Goal: Task Accomplishment & Management: Manage account settings

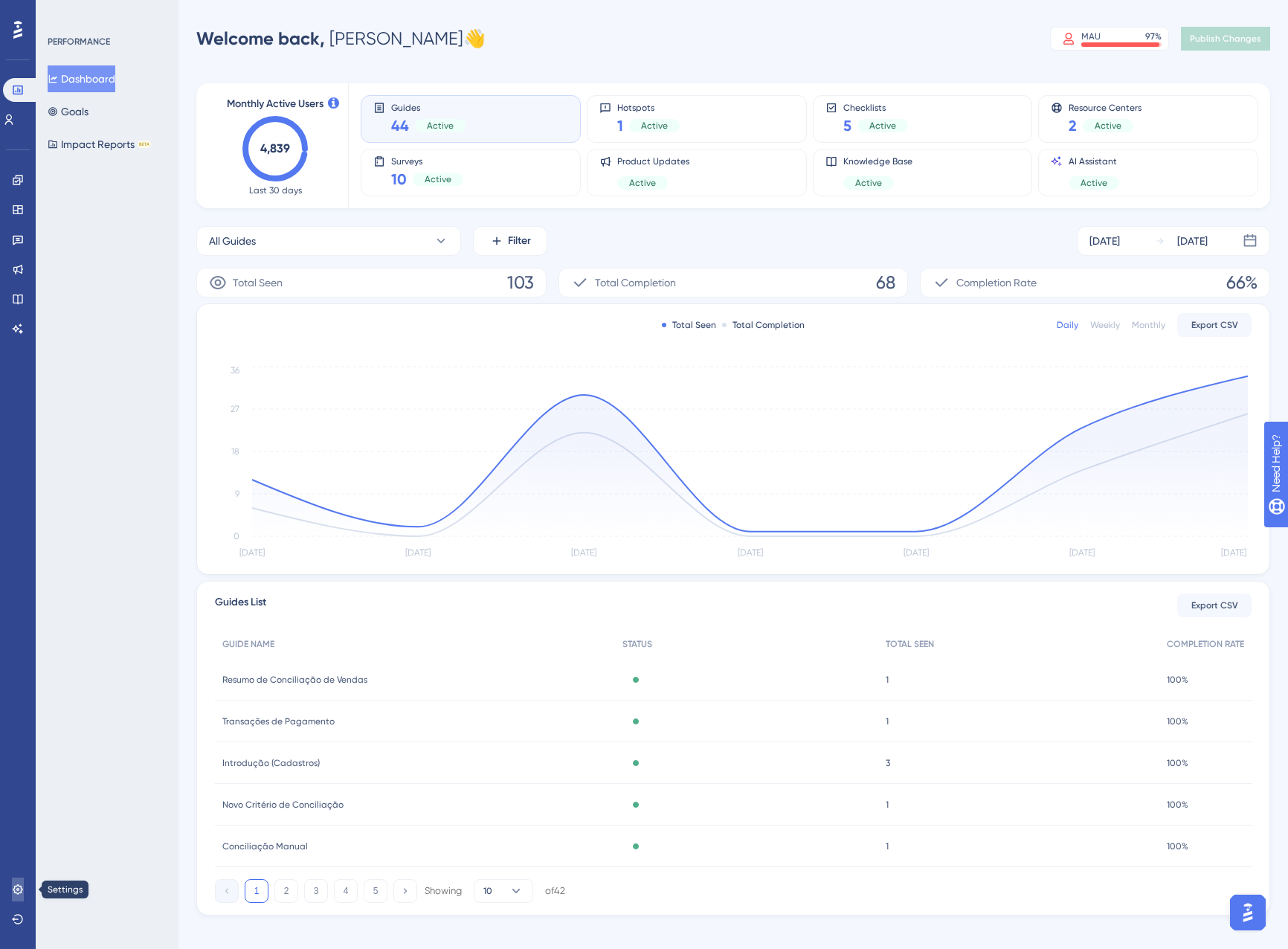
click at [24, 884] on link at bounding box center [17, 890] width 12 height 24
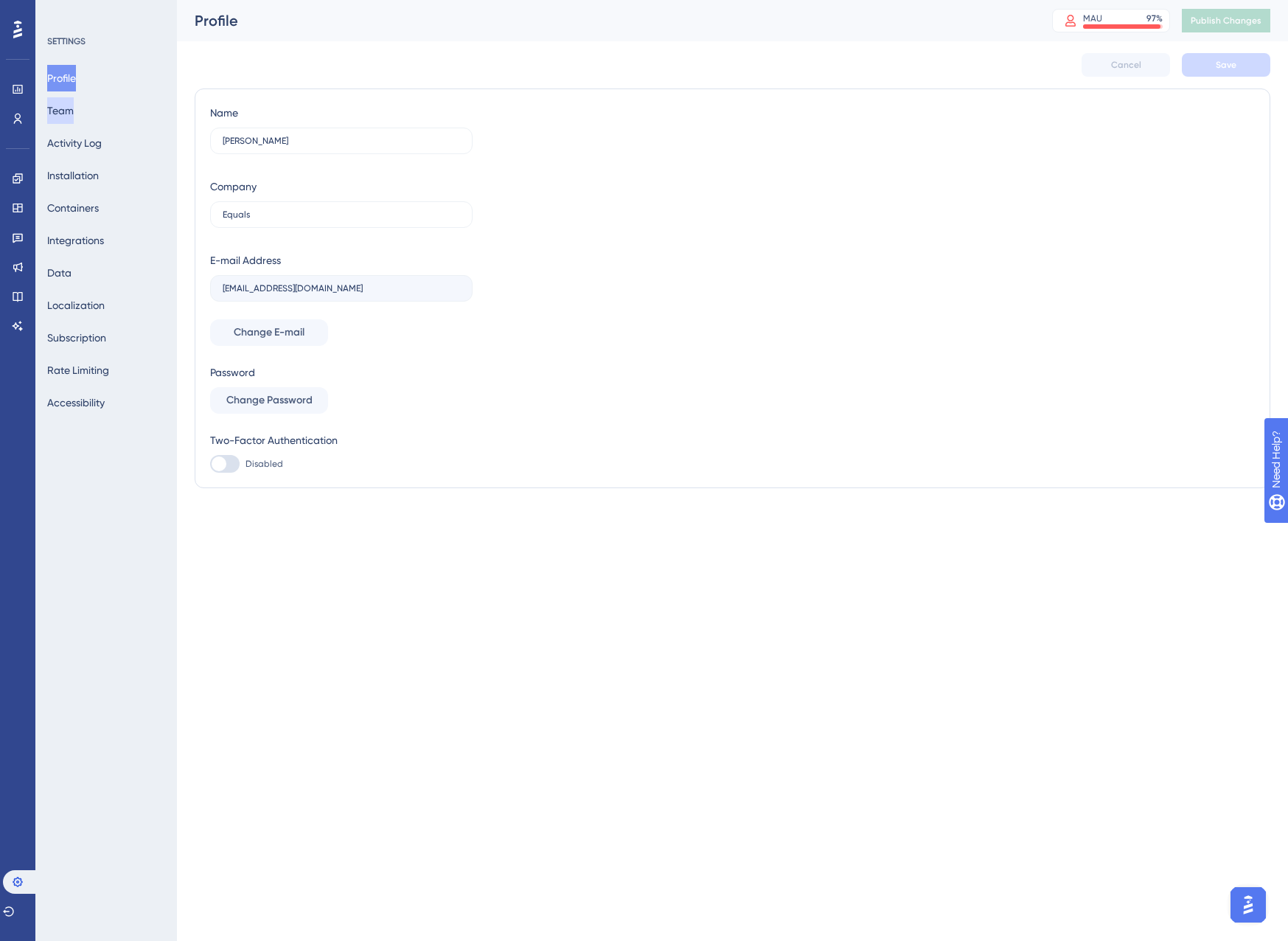
click at [74, 110] on button "Team" at bounding box center [60, 110] width 26 height 26
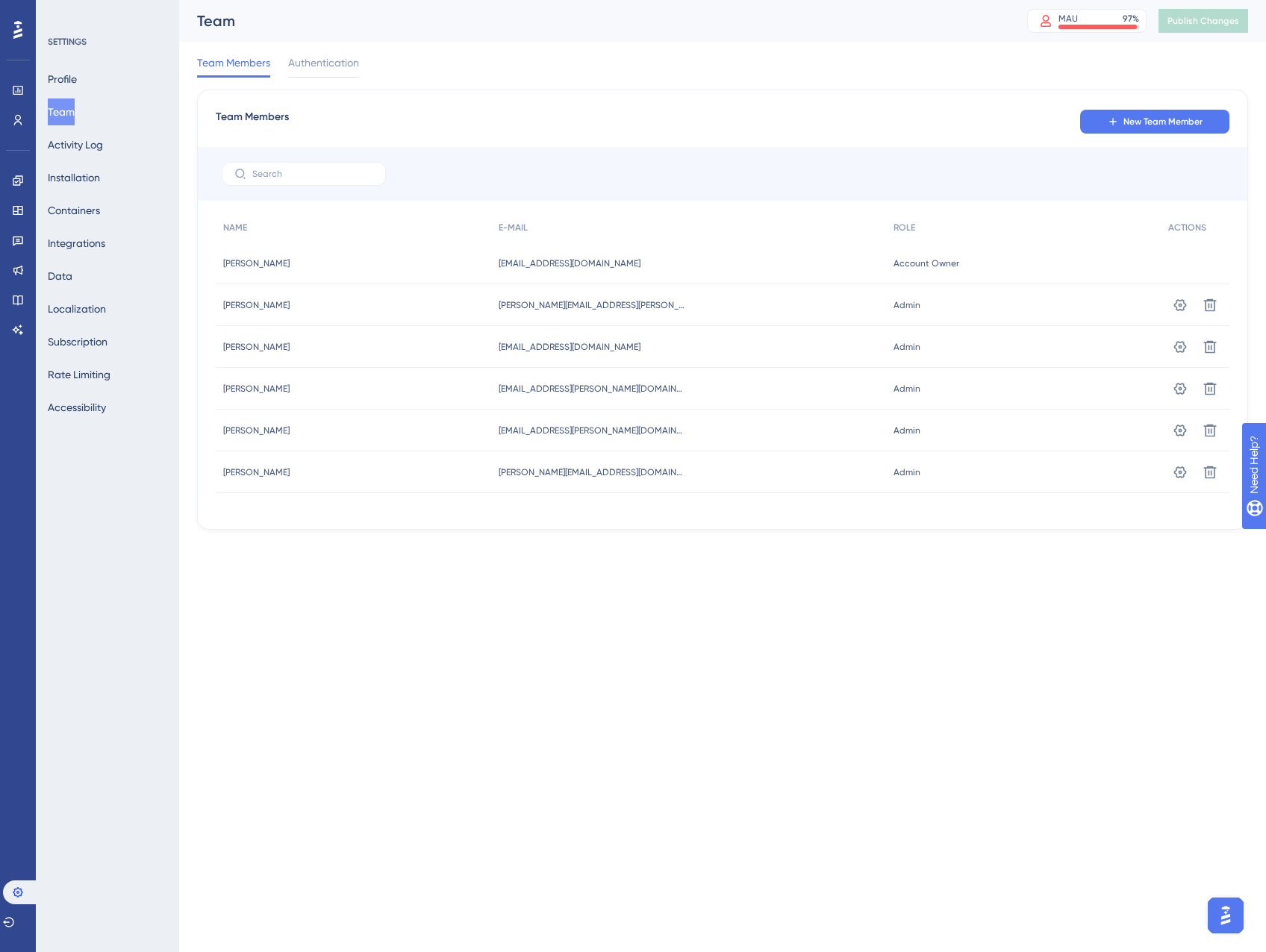
click at [989, 0] on html "Performance Users Engagement Widgets Feedback Product Updates Knowledge Base AI…" at bounding box center [633, 0] width 1266 height 0
click at [1186, 125] on span "New Team Member" at bounding box center [1163, 121] width 79 height 12
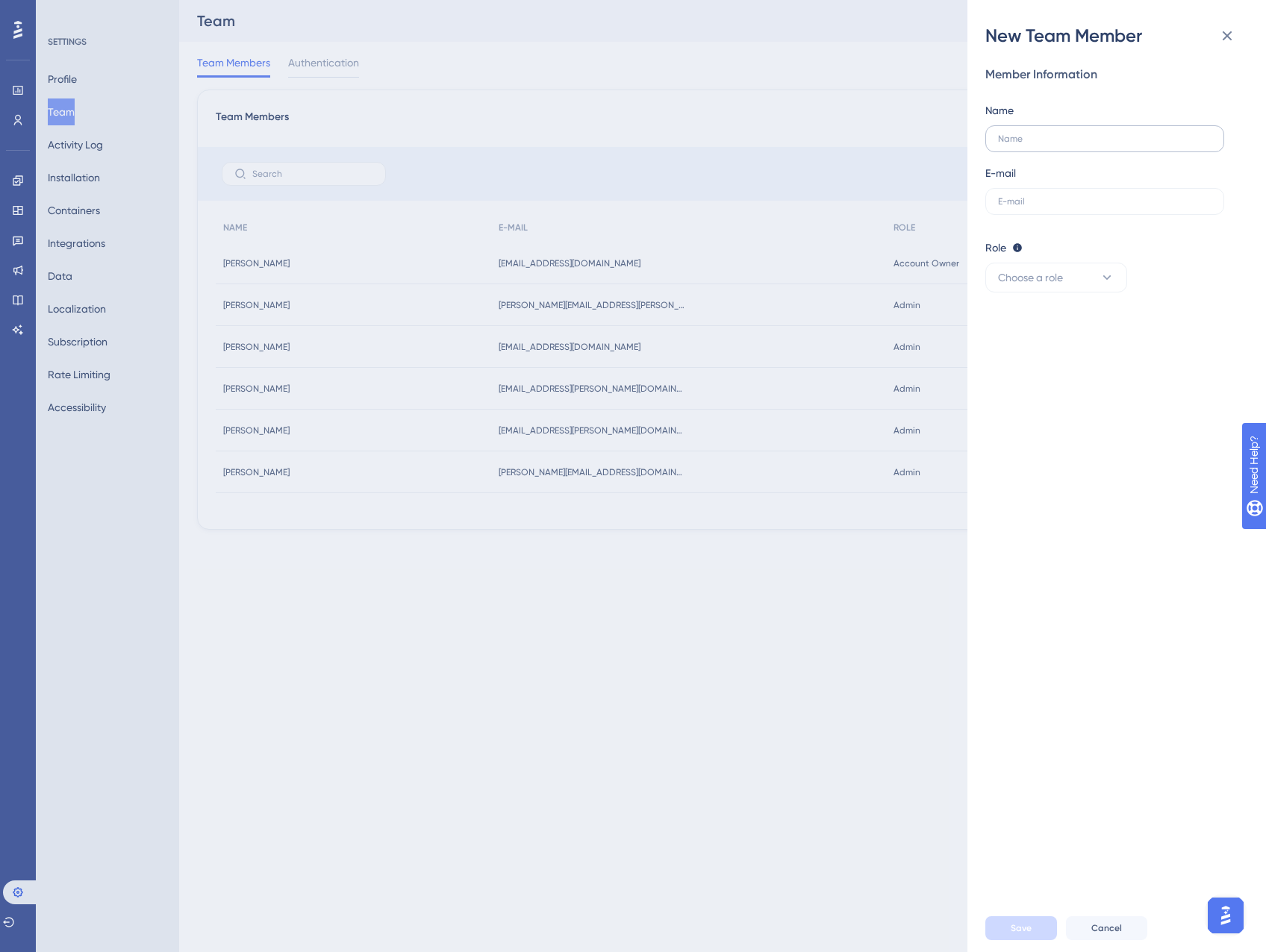
click at [1193, 130] on label at bounding box center [1104, 138] width 239 height 27
click at [1193, 134] on input "text" at bounding box center [1104, 138] width 213 height 10
type input "[PERSON_NAME]"
click at [1096, 283] on button "Choose a role" at bounding box center [1056, 277] width 142 height 30
click at [1084, 324] on div "Admin Admin" at bounding box center [1057, 323] width 99 height 30
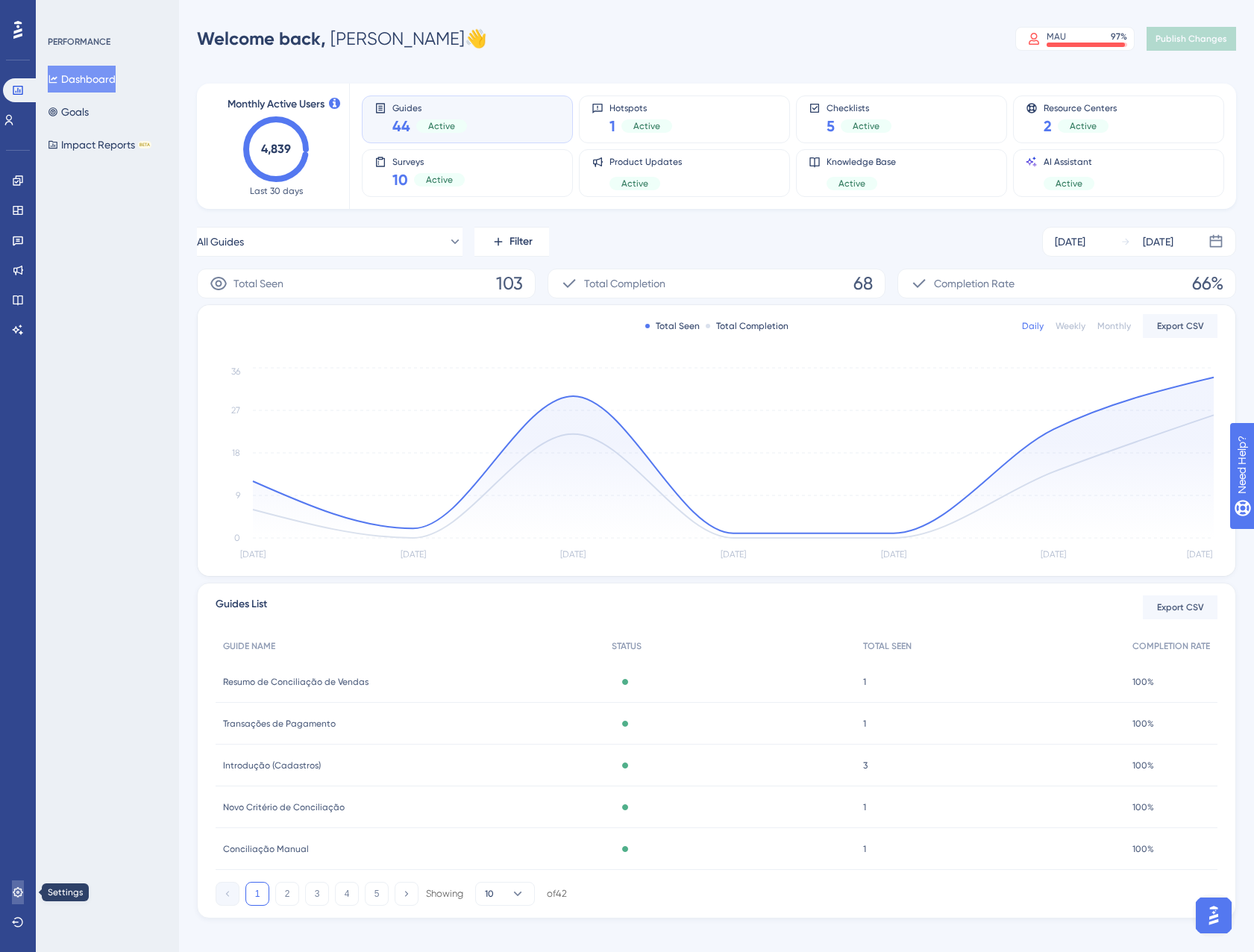
click at [14, 891] on icon at bounding box center [17, 892] width 12 height 12
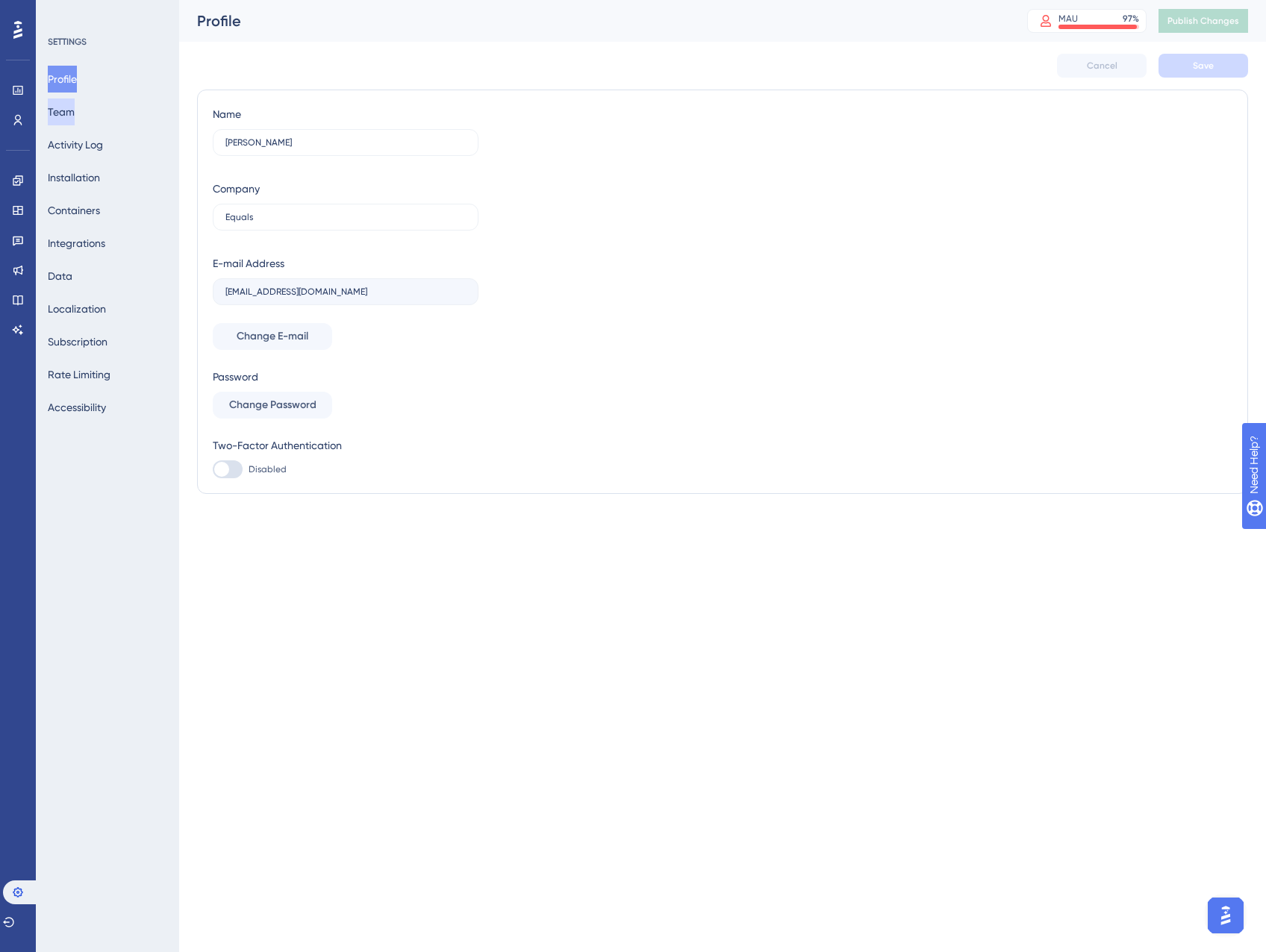
click at [75, 107] on button "Team" at bounding box center [60, 112] width 27 height 27
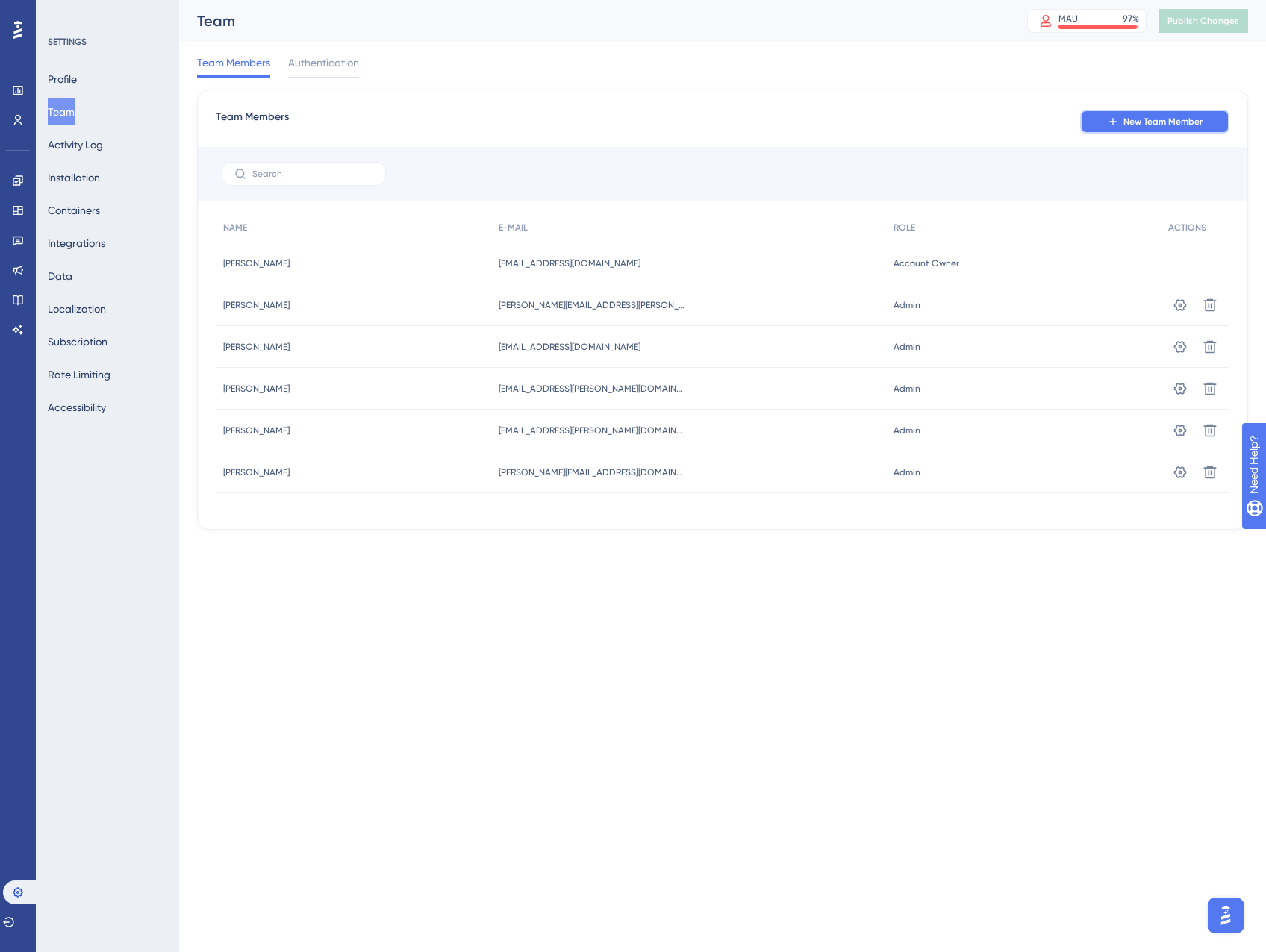
click at [1153, 119] on span "New Team Member" at bounding box center [1163, 121] width 79 height 12
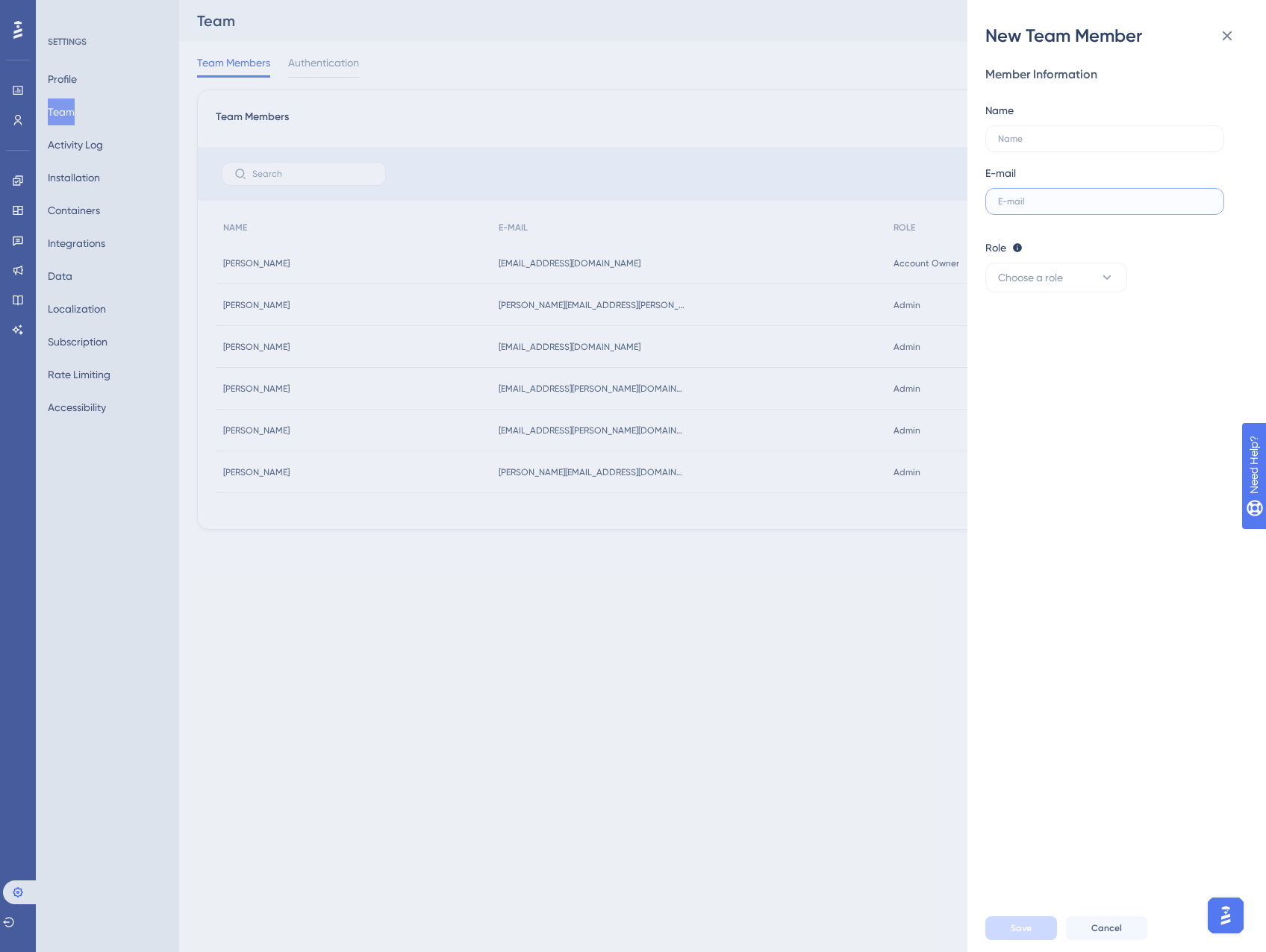
drag, startPoint x: 1046, startPoint y: 197, endPoint x: 1043, endPoint y: 188, distance: 9.5
click at [1046, 197] on input "text" at bounding box center [1104, 201] width 213 height 10
paste input "ramon.dantas@equals.com.br"
type input "ramon.dantas@equals.com.br"
click at [1044, 144] on label at bounding box center [1104, 138] width 239 height 27
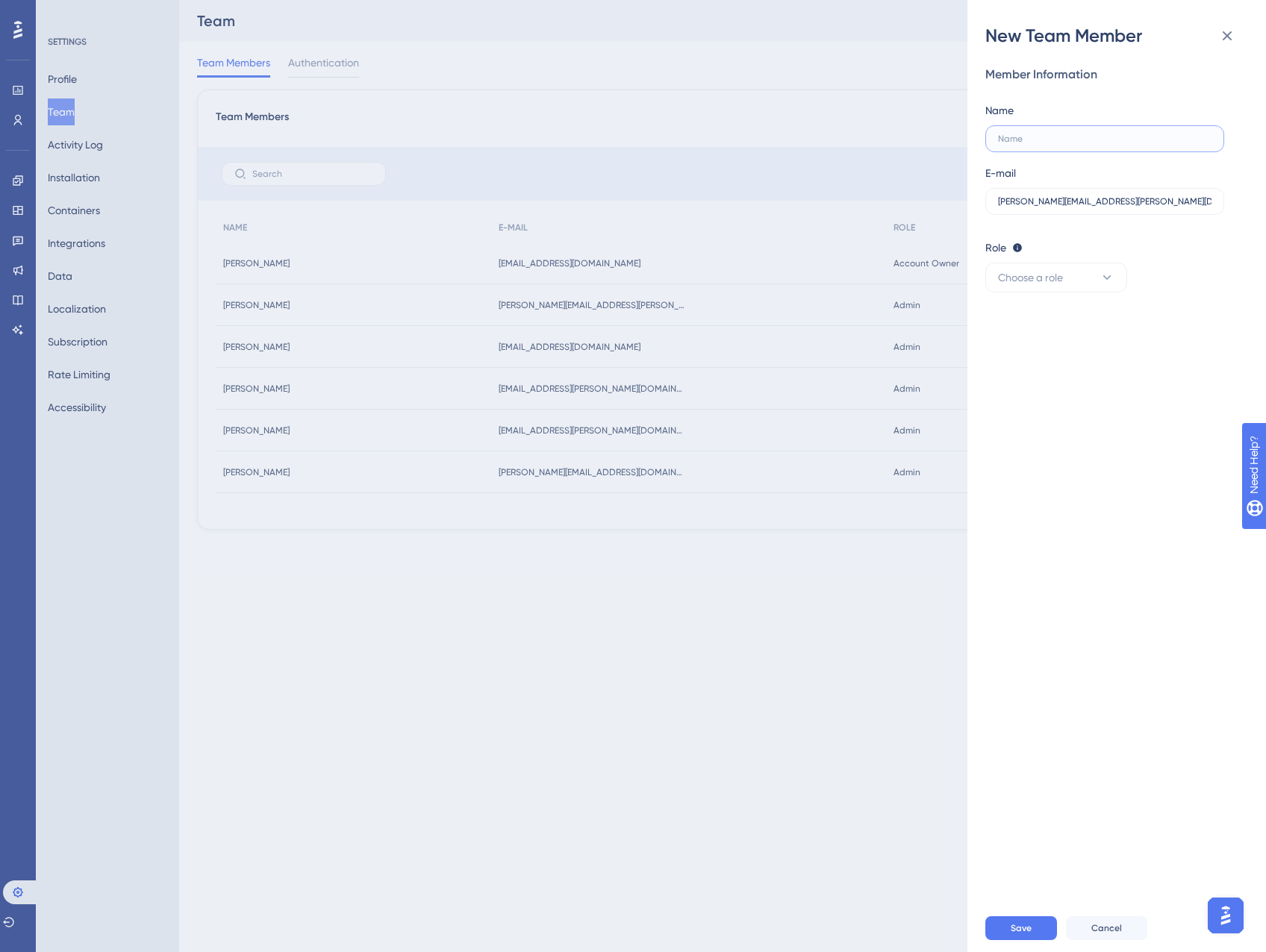
click at [1044, 144] on input "text" at bounding box center [1104, 138] width 213 height 10
type input "[PERSON_NAME]"
click at [1032, 278] on span "Choose a role" at bounding box center [1030, 278] width 65 height 18
click at [1015, 322] on span "Admin" at bounding box center [1022, 323] width 30 height 18
click at [1017, 931] on span "Save" at bounding box center [1021, 927] width 21 height 12
